Goal: Book appointment/travel/reservation

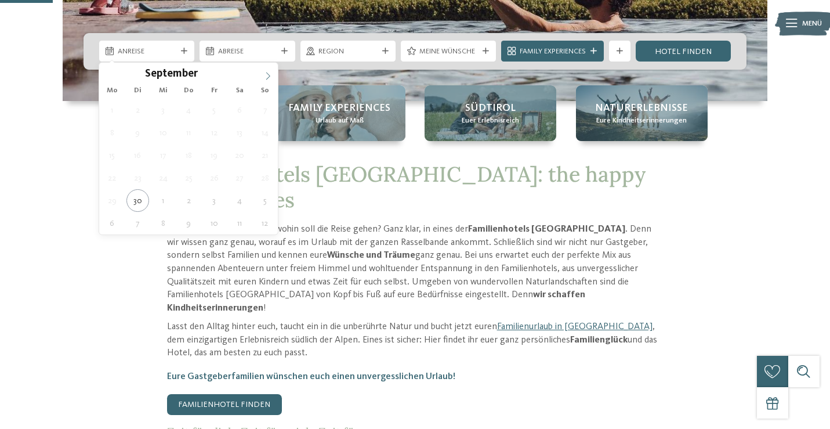
click at [270, 72] on icon at bounding box center [268, 76] width 8 height 8
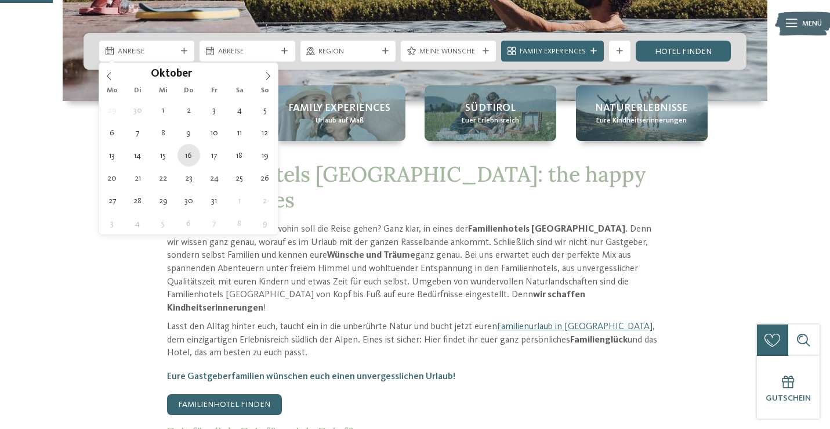
type div "16.10.2025"
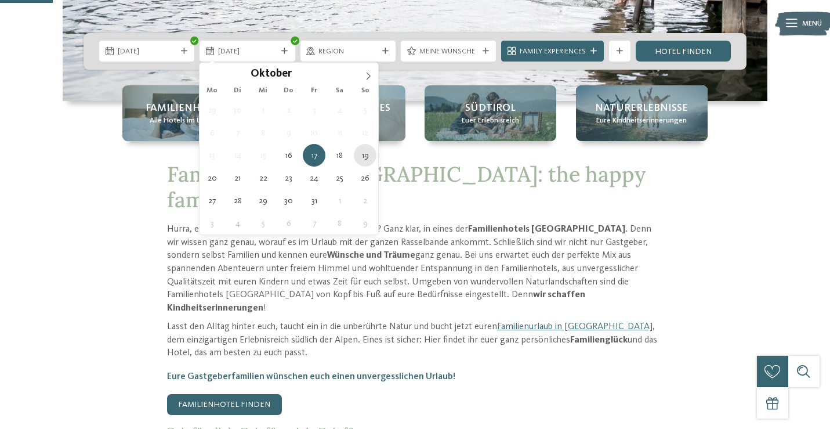
type div "19.10.2025"
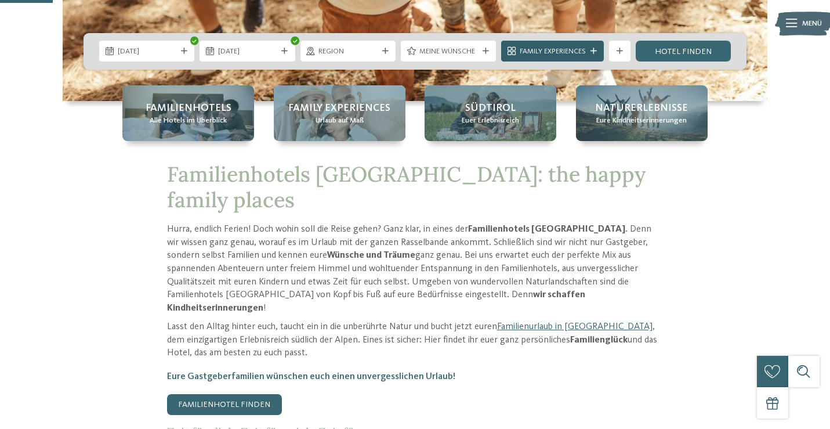
click at [583, 48] on span "Family Experiences" at bounding box center [553, 51] width 66 height 10
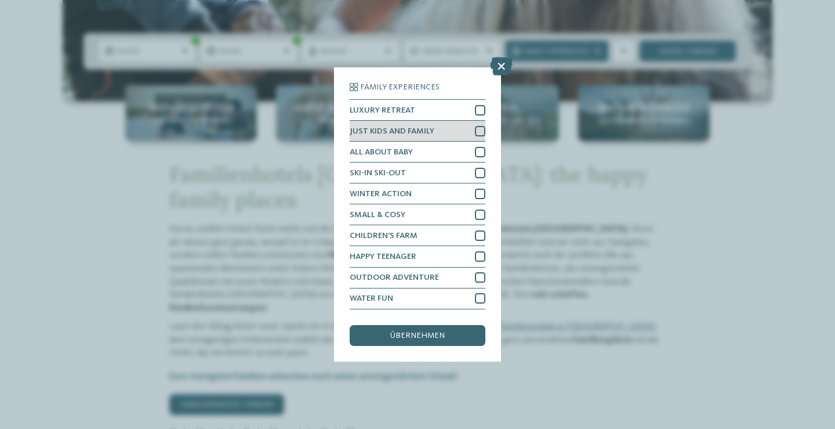
click at [482, 126] on div at bounding box center [480, 131] width 10 height 10
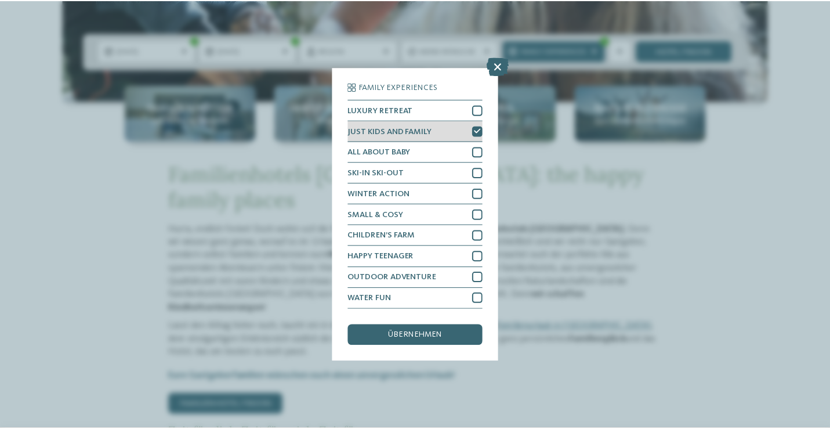
scroll to position [74, 0]
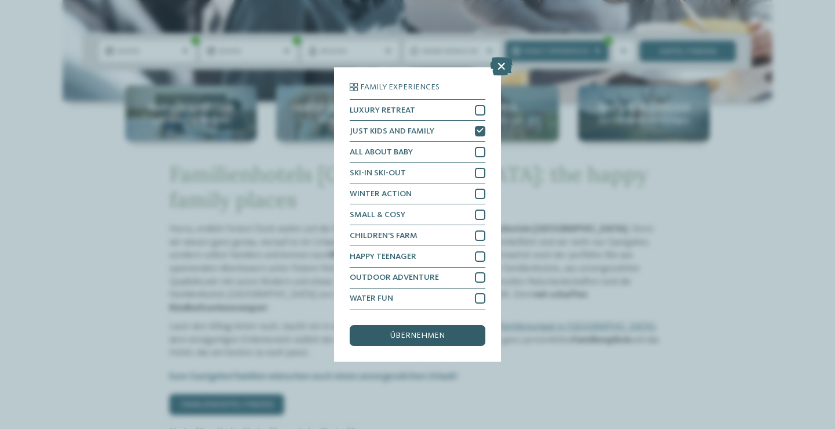
click at [446, 325] on div "übernehmen" at bounding box center [418, 335] width 136 height 21
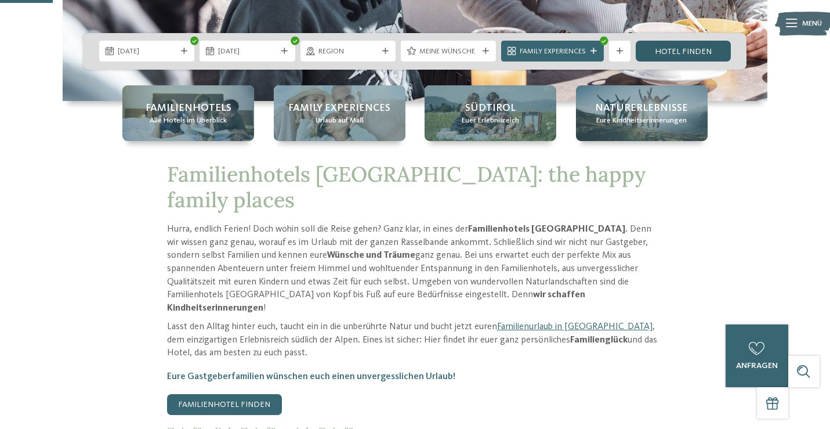
click at [676, 52] on link "Hotel finden" at bounding box center [683, 51] width 95 height 21
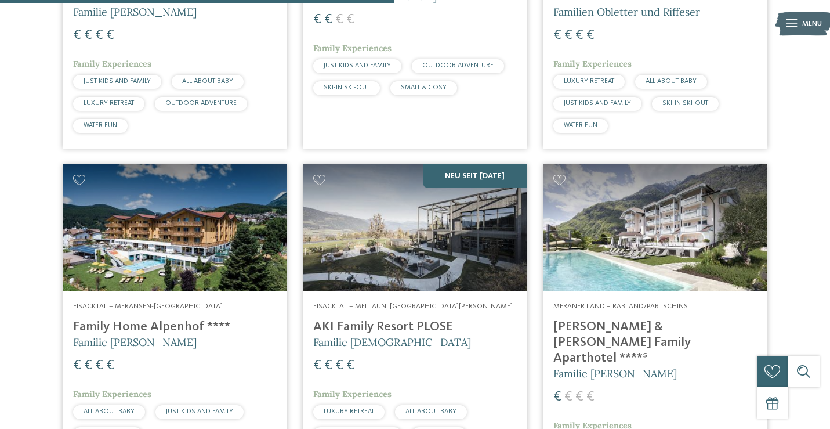
scroll to position [919, 0]
click at [813, 90] on div "10 / 27 Meraner Land – Tscherms Familienresidence & Suiten Das Grafenstein ****…" at bounding box center [415, 163] width 830 height 1385
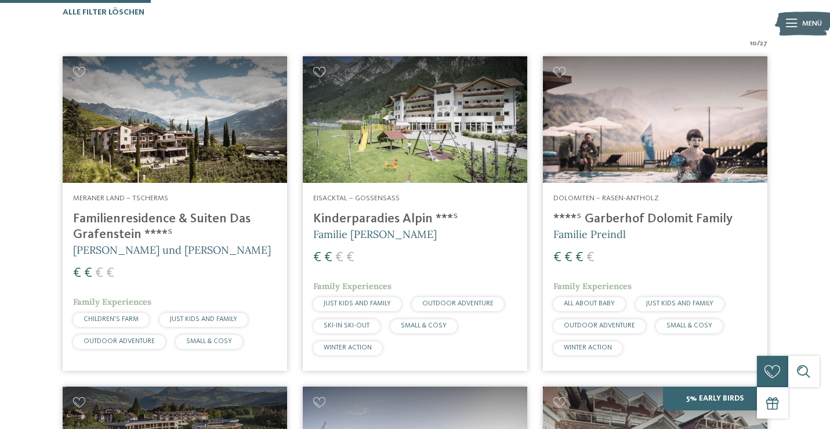
scroll to position [358, 0]
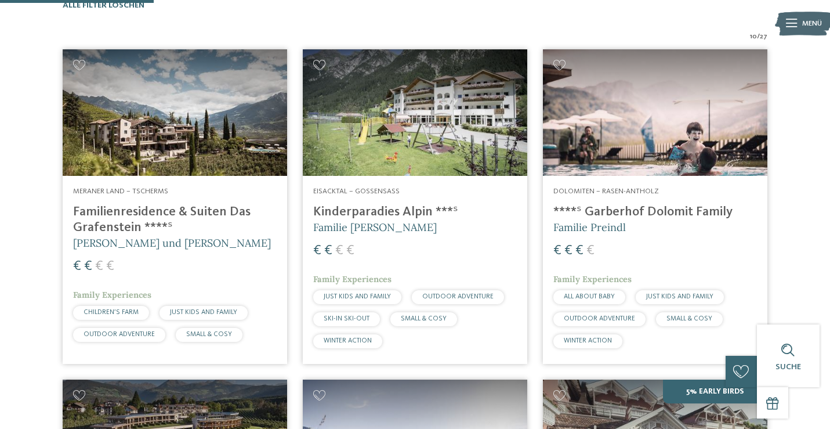
click at [380, 206] on h4 "Kinderparadies Alpin ***ˢ" at bounding box center [415, 212] width 204 height 16
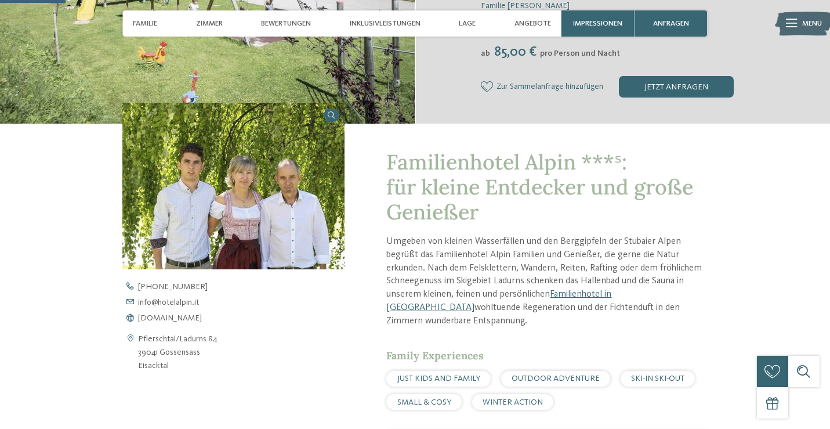
scroll to position [275, 0]
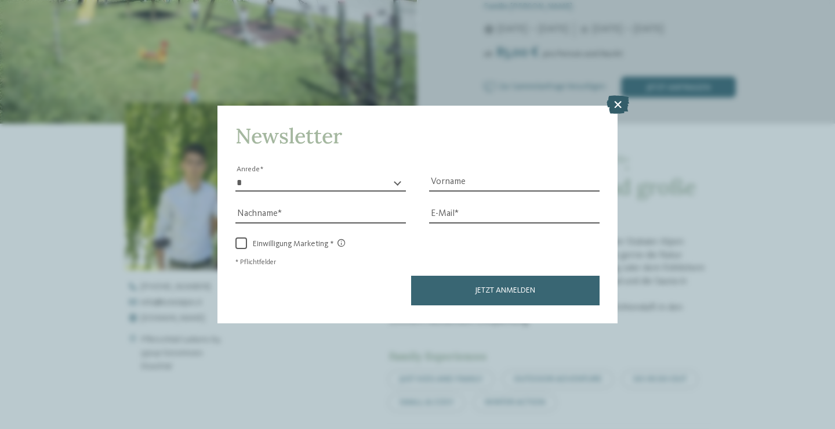
click at [616, 95] on icon at bounding box center [618, 104] width 23 height 19
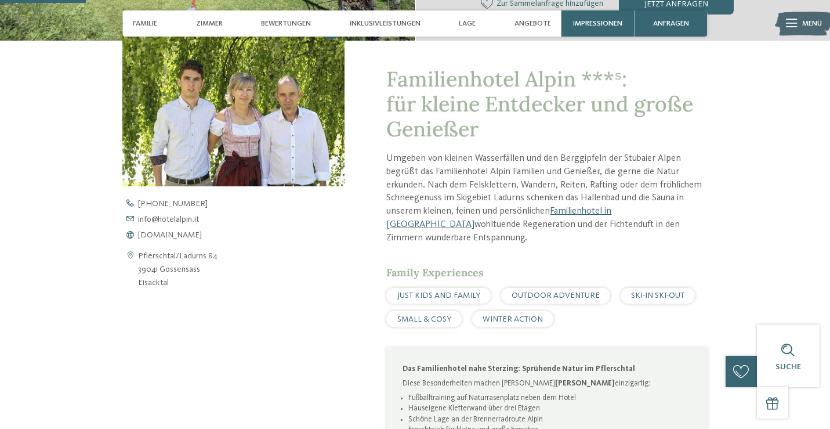
scroll to position [361, 0]
